Goal: Find contact information: Find contact information

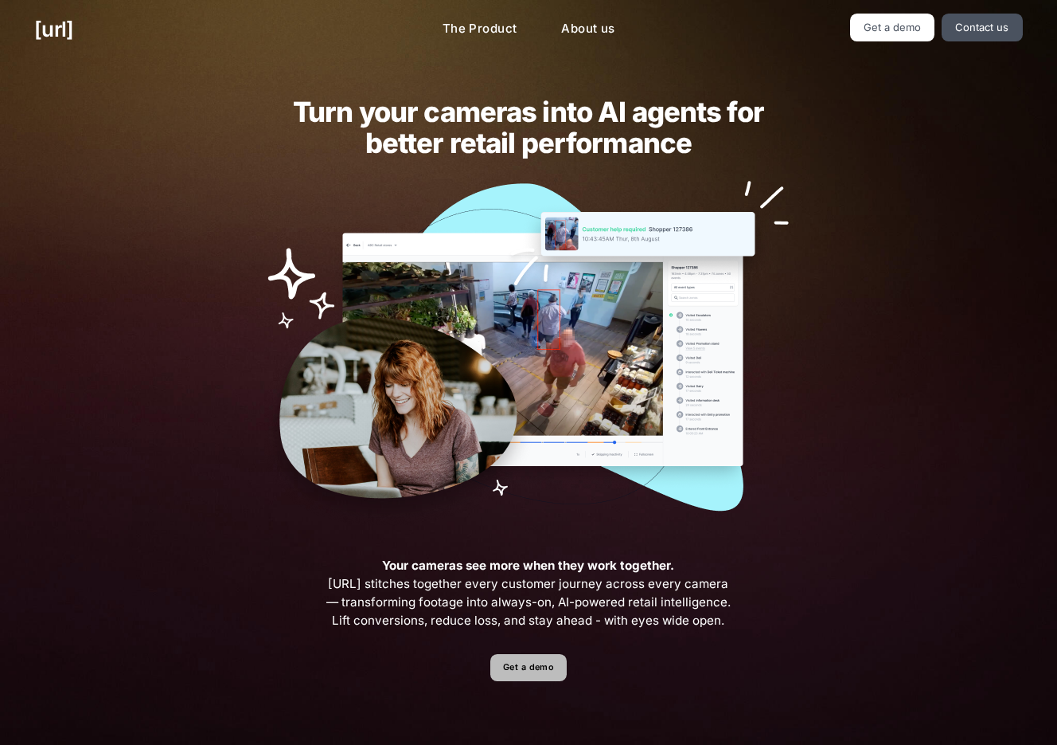
click at [541, 667] on link "Get a demo" at bounding box center [529, 668] width 76 height 28
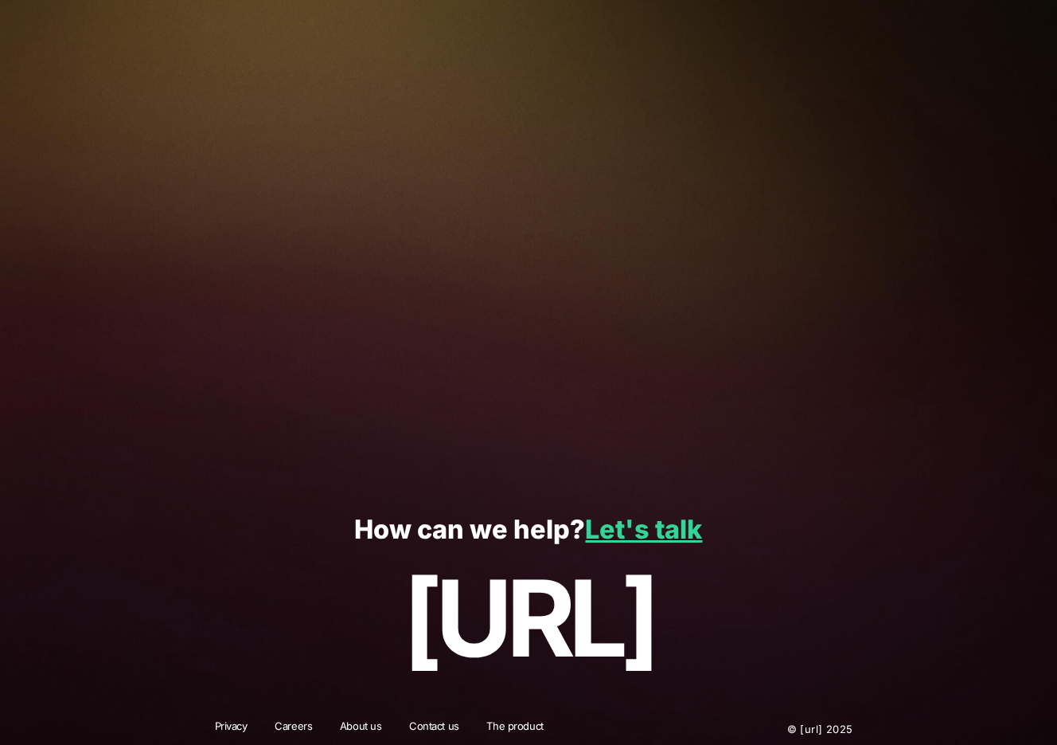
scroll to position [224, 0]
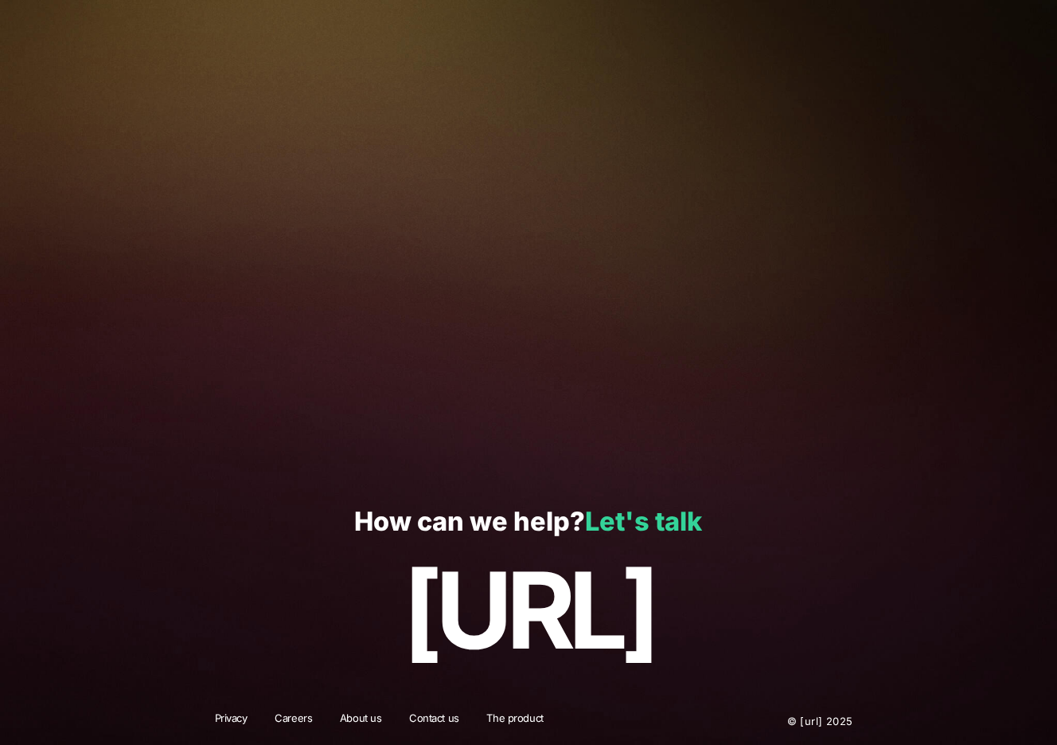
click at [605, 521] on link "Let's talk" at bounding box center [643, 521] width 117 height 31
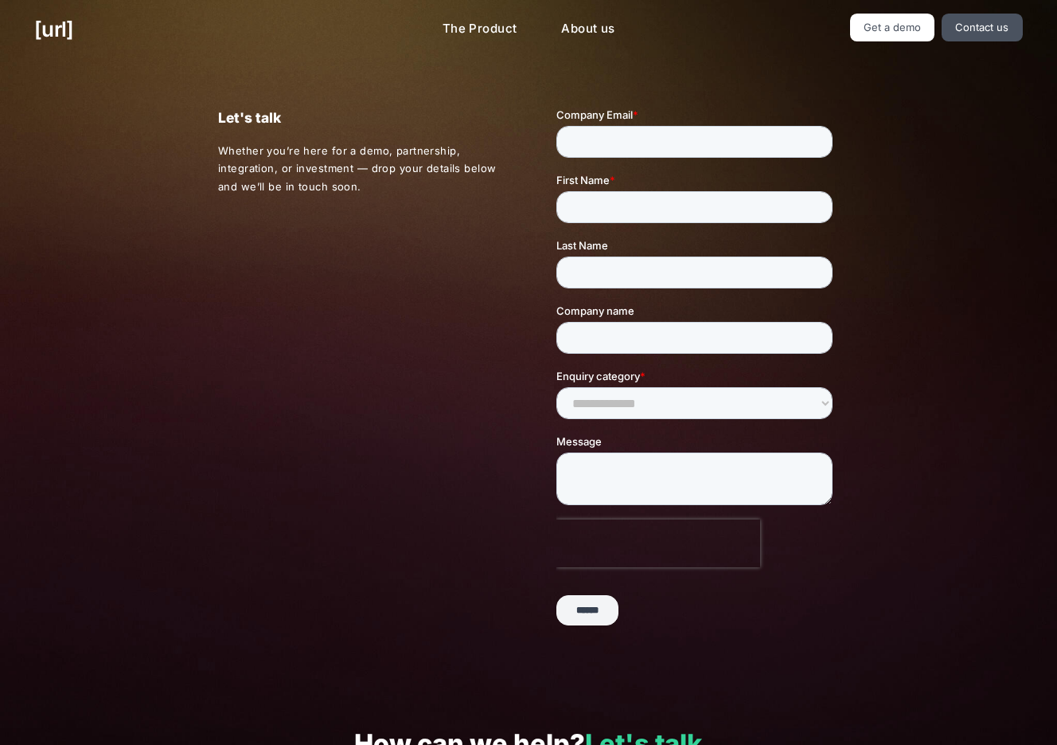
click at [967, 256] on div "Let's talk Whether you’re here for a demo, partnership, integration, or investm…" at bounding box center [528, 380] width 1057 height 643
